Goal: Navigation & Orientation: Find specific page/section

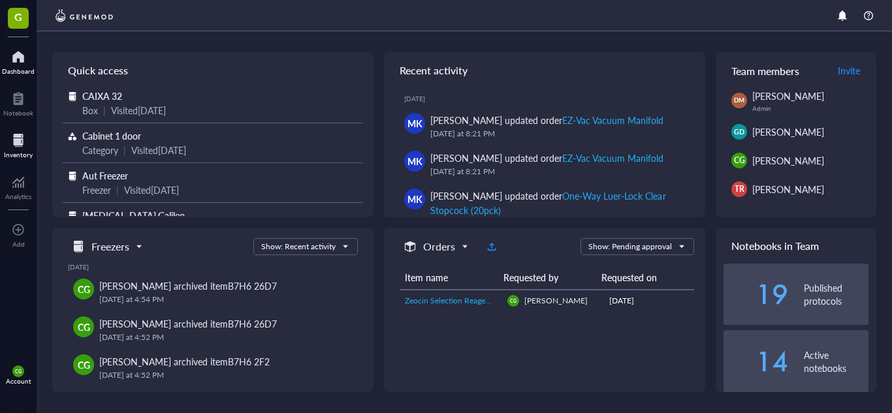
click at [10, 152] on div "Inventory" at bounding box center [18, 155] width 29 height 8
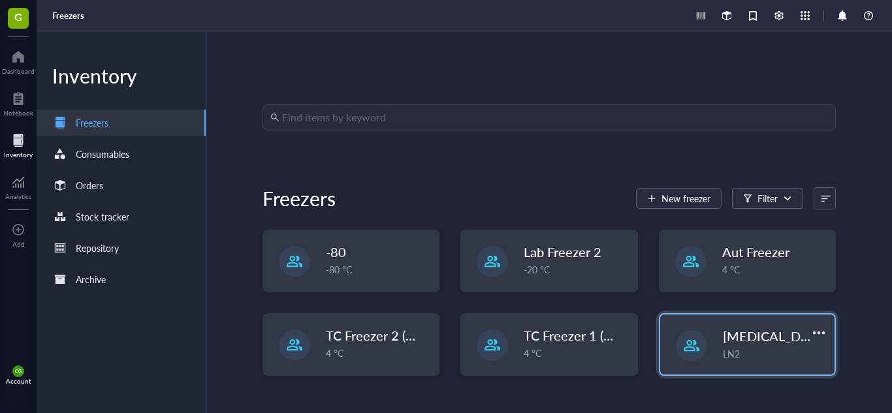
click at [780, 343] on span "[MEDICAL_DATA] Galileo" at bounding box center [798, 336] width 150 height 18
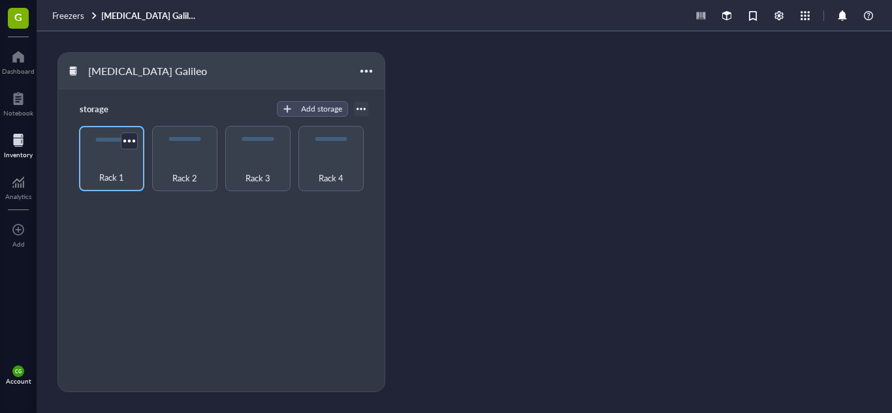
click at [108, 167] on div "Rack 1" at bounding box center [112, 170] width 52 height 29
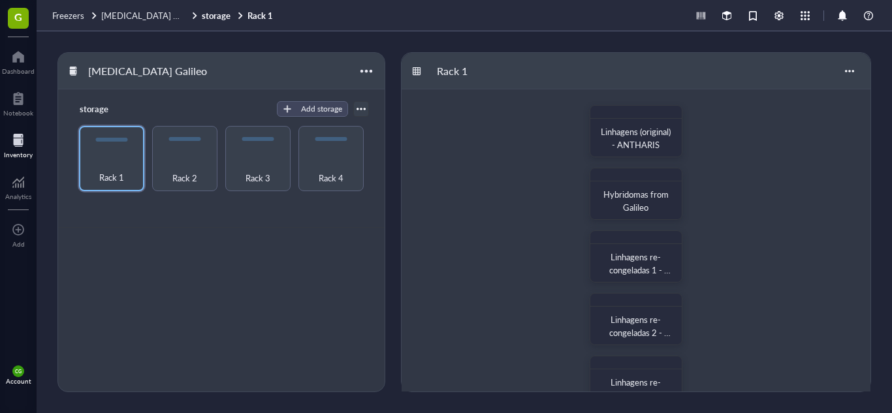
click at [757, 203] on div "Linhagens (original) - ANTHARIS Hybridomas from [PERSON_NAME] re-congeladas 1 -…" at bounding box center [635, 413] width 469 height 648
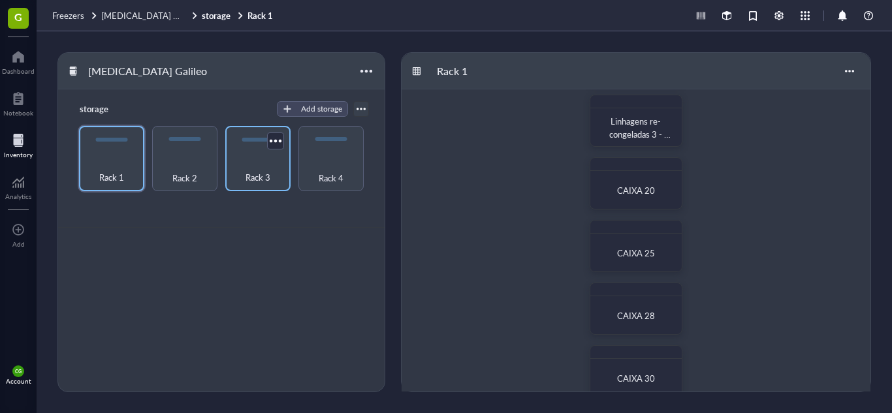
click at [286, 170] on div "Rack 3" at bounding box center [257, 158] width 65 height 65
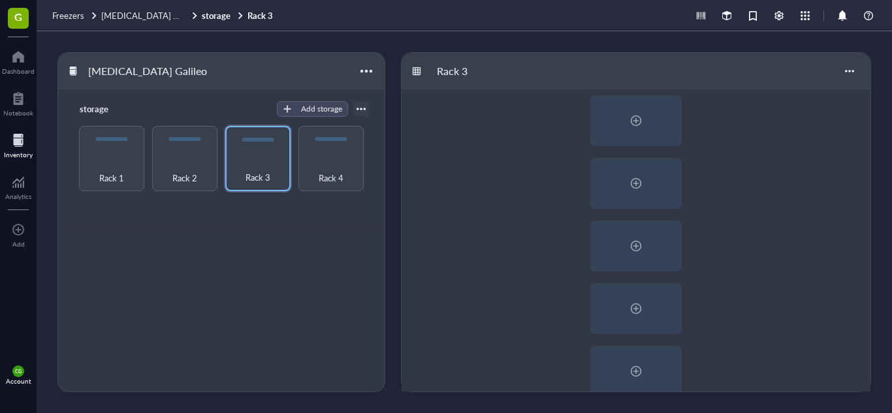
click at [806, 275] on div at bounding box center [635, 152] width 469 height 648
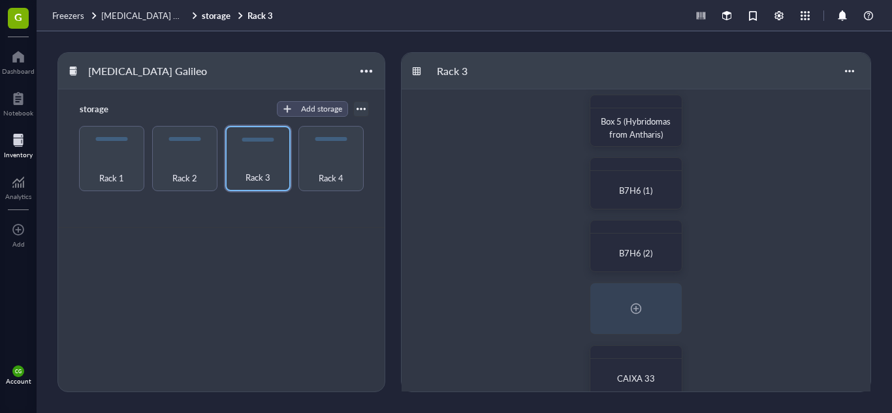
scroll to position [287, 0]
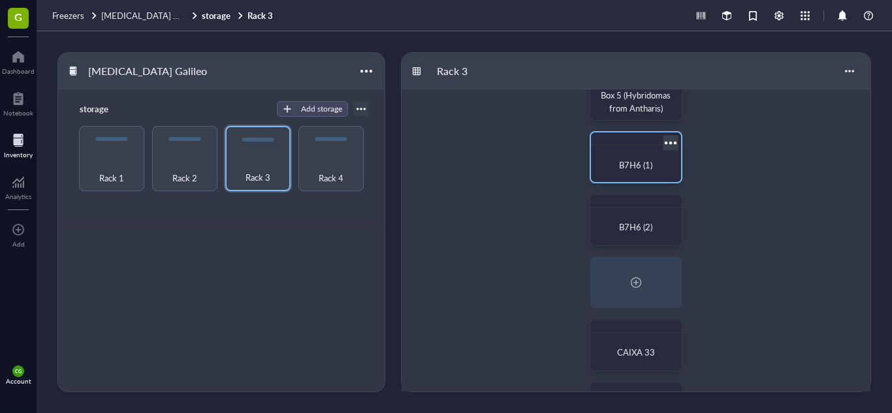
click at [611, 162] on div "B7H6 (1)" at bounding box center [635, 165] width 69 height 13
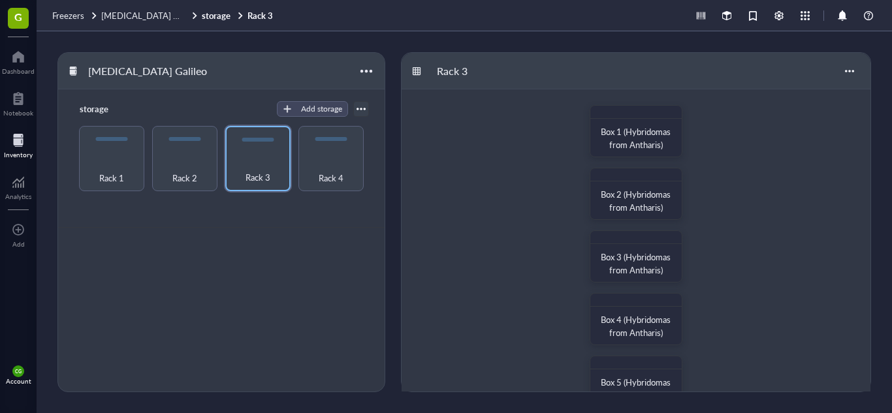
click at [720, 288] on div "Box 1 (Hybridomas from Antharis) Box 2 (Hybridomas from Antharis) Box 3 (Hybrid…" at bounding box center [635, 413] width 469 height 648
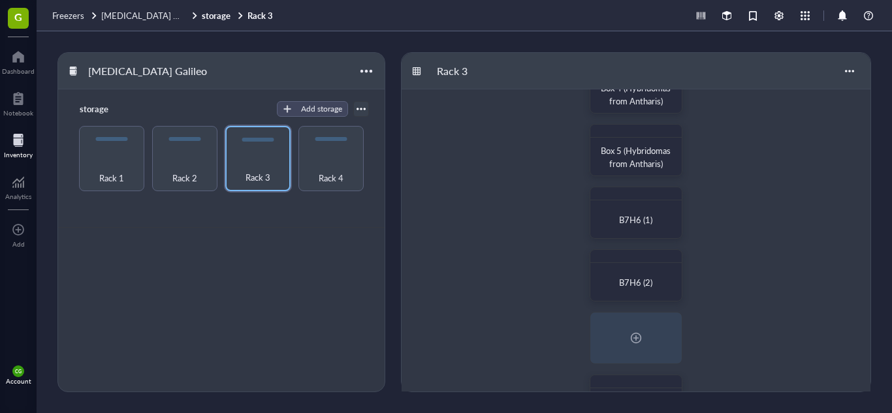
scroll to position [235, 0]
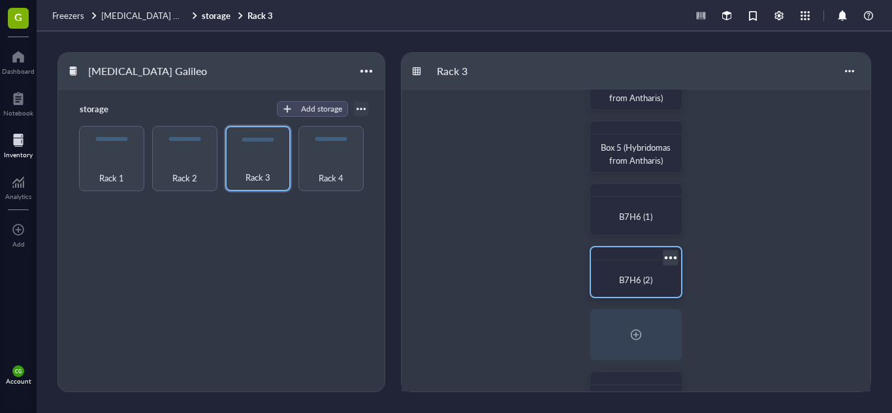
click at [621, 284] on span "B7H6 (2)" at bounding box center [635, 280] width 33 height 12
